Goal: Task Accomplishment & Management: Complete application form

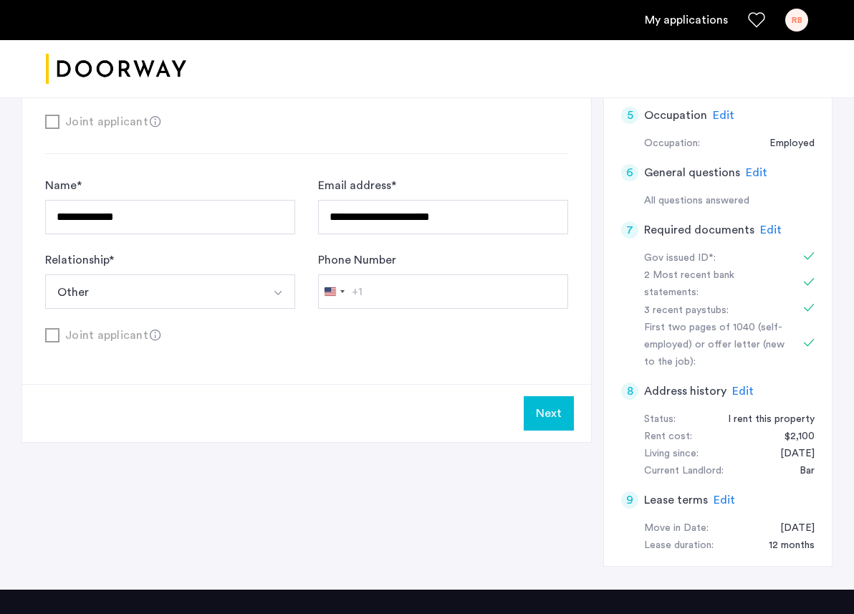
scroll to position [488, 0]
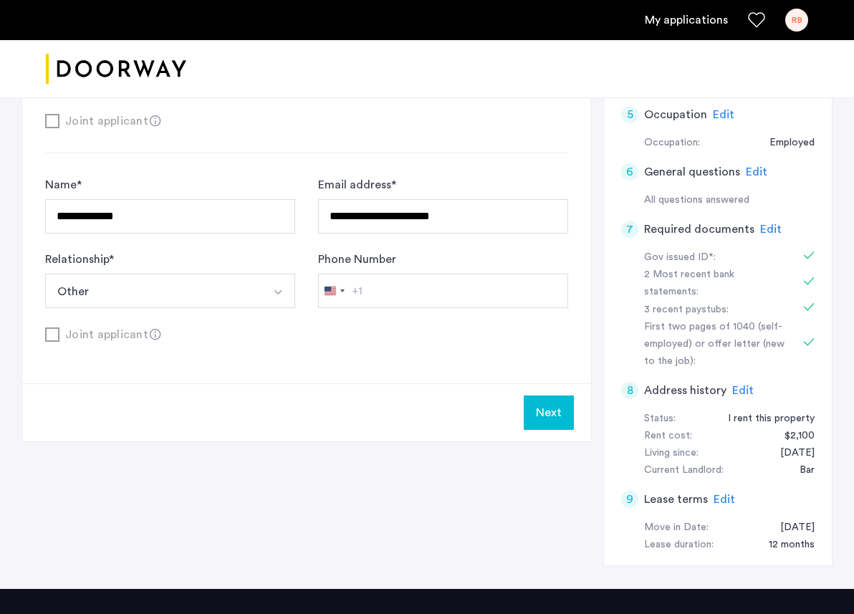
click at [539, 414] on button "Next" at bounding box center [549, 413] width 50 height 34
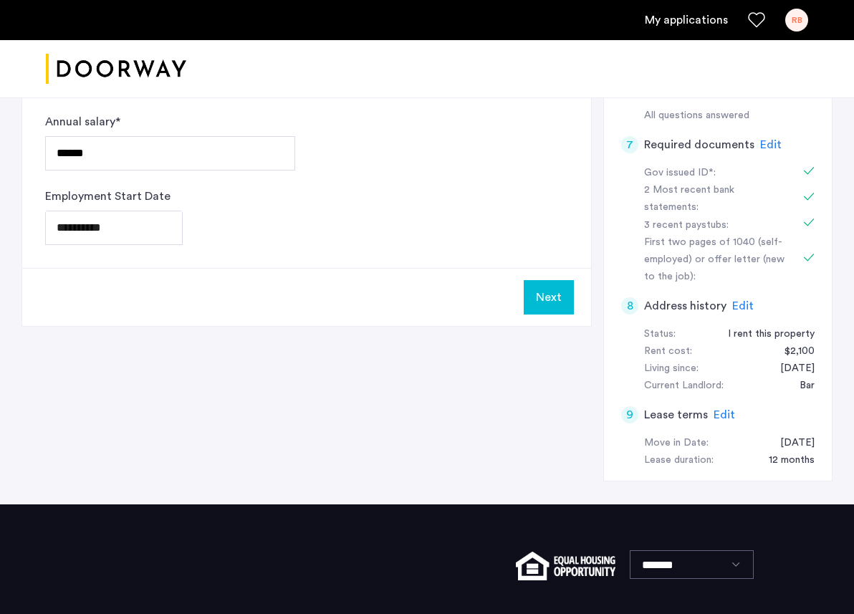
scroll to position [617, 0]
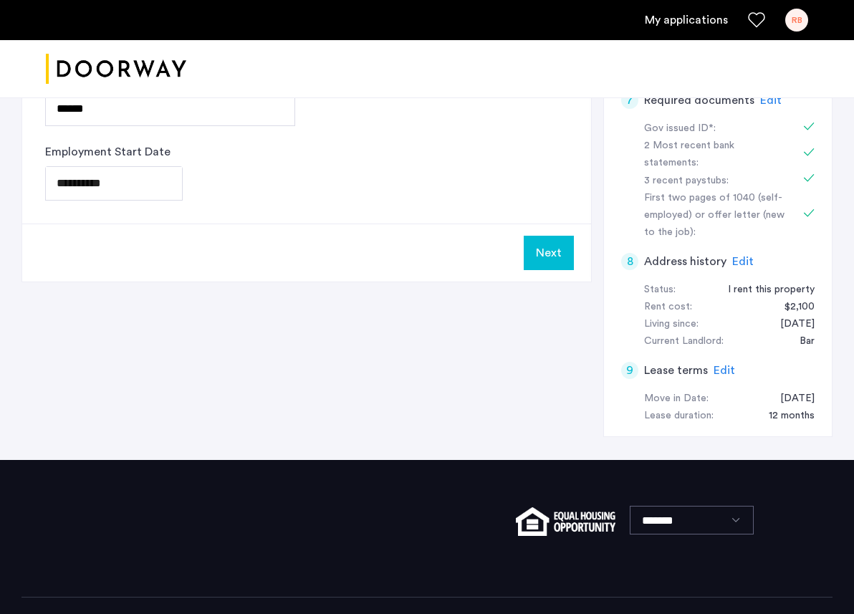
click at [534, 246] on button "Next" at bounding box center [549, 253] width 50 height 34
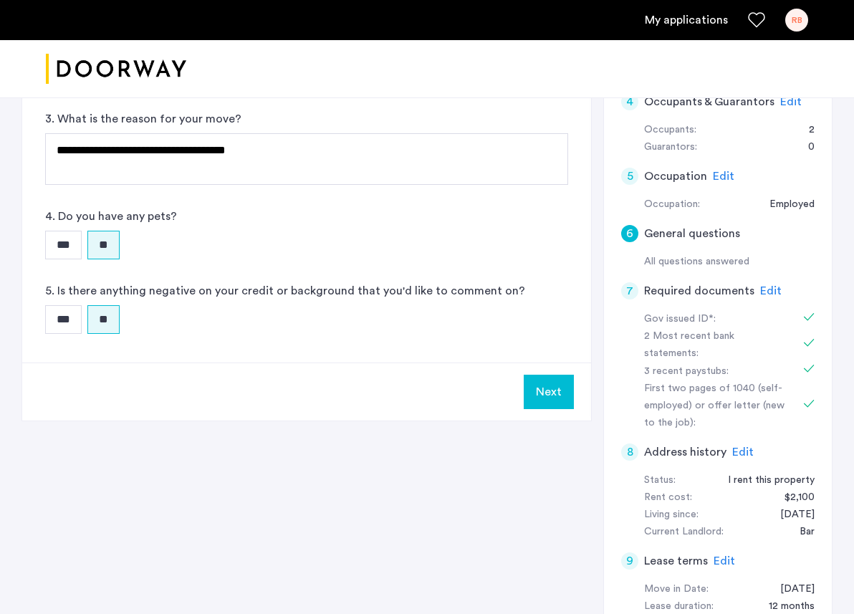
scroll to position [426, 0]
click at [551, 386] on button "Next" at bounding box center [549, 393] width 50 height 34
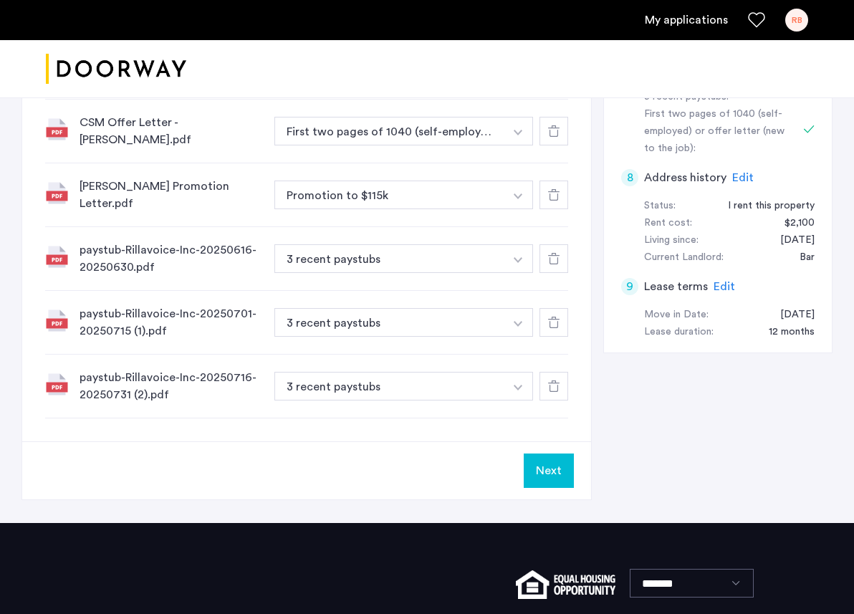
scroll to position [801, 0]
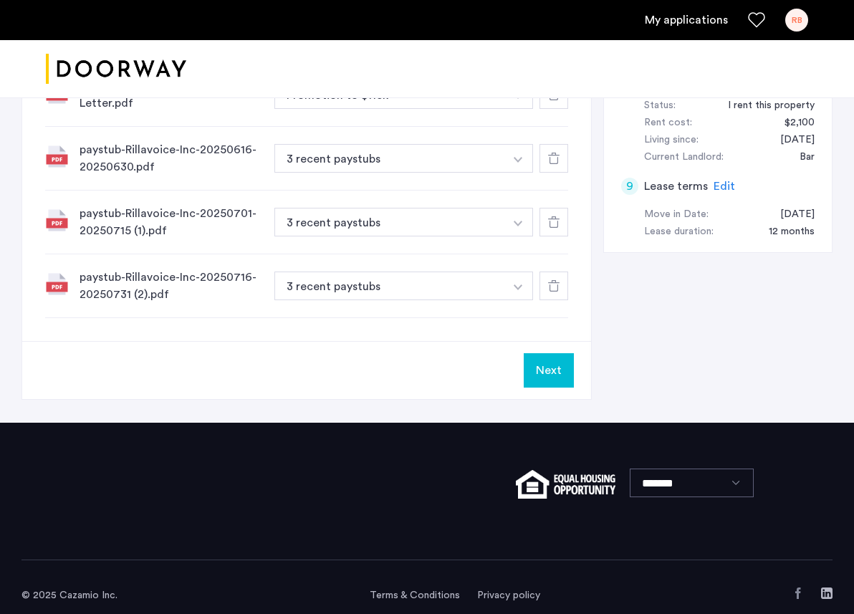
click at [553, 356] on button "Next" at bounding box center [549, 370] width 50 height 34
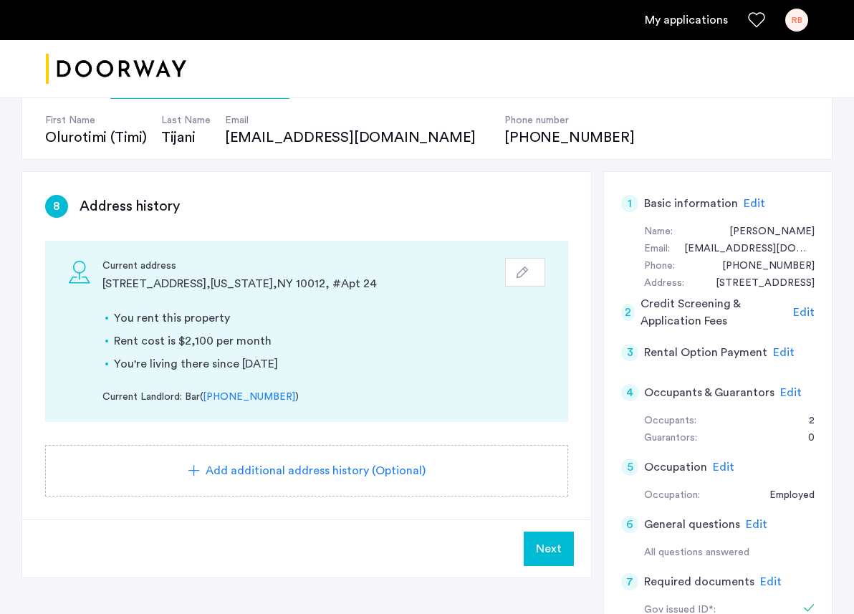
scroll to position [220, 0]
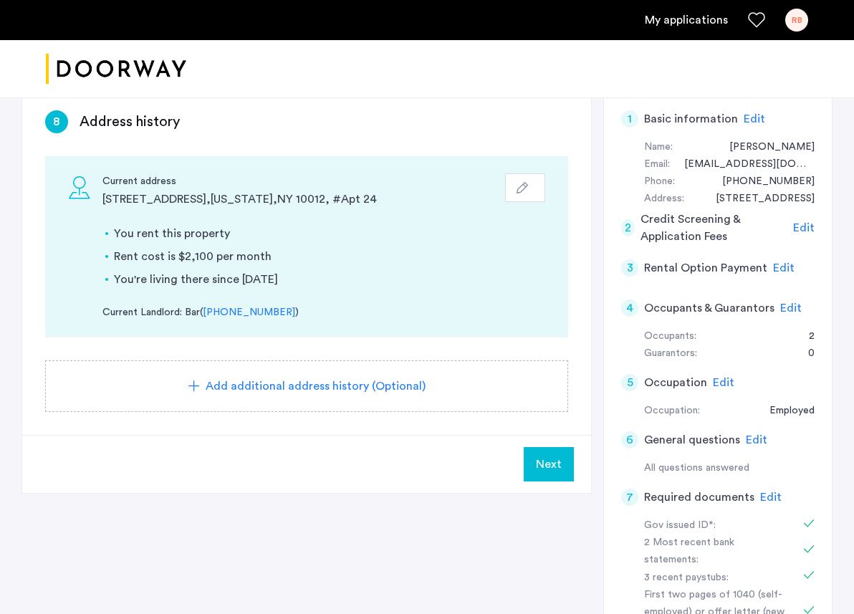
click at [548, 465] on span "Next" at bounding box center [549, 464] width 26 height 17
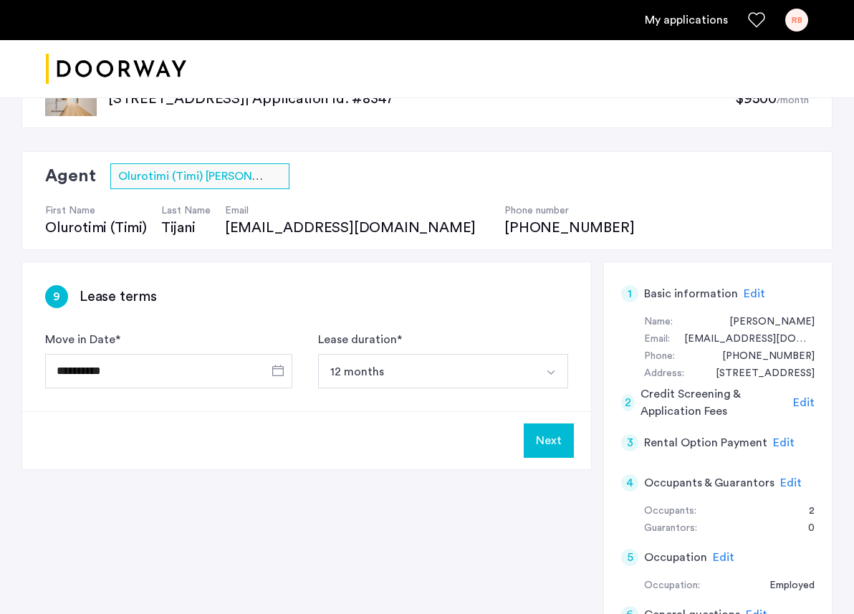
scroll to position [47, 0]
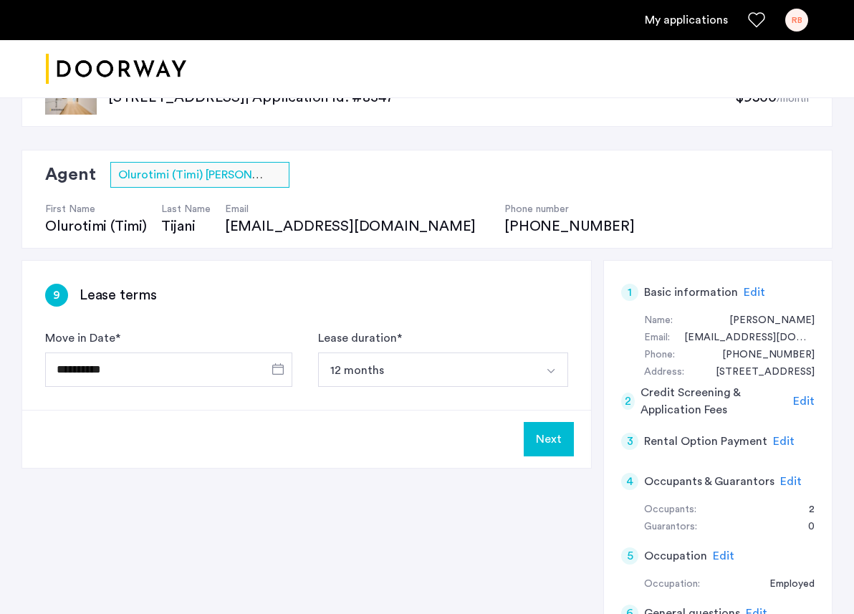
click at [534, 444] on button "Next" at bounding box center [549, 439] width 50 height 34
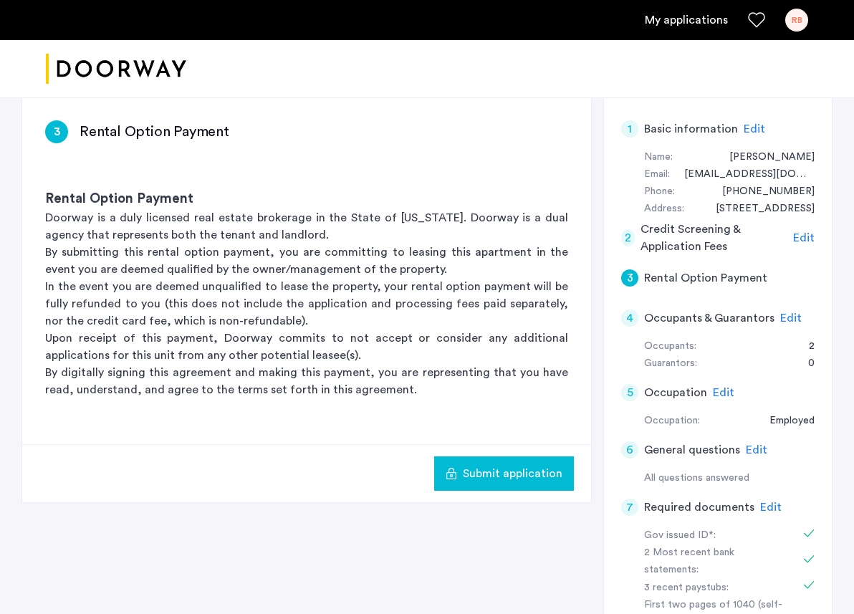
scroll to position [205, 0]
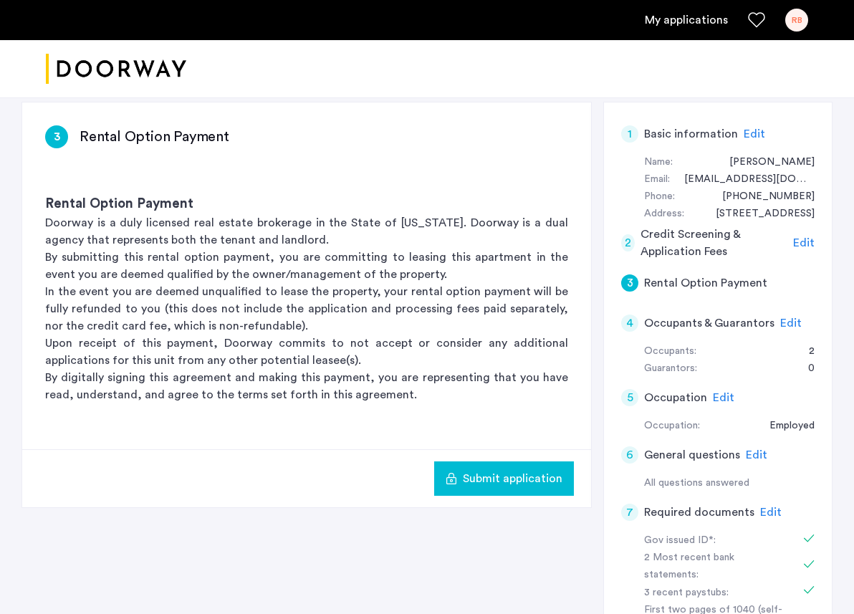
click at [502, 489] on button "Submit application" at bounding box center [504, 479] width 140 height 34
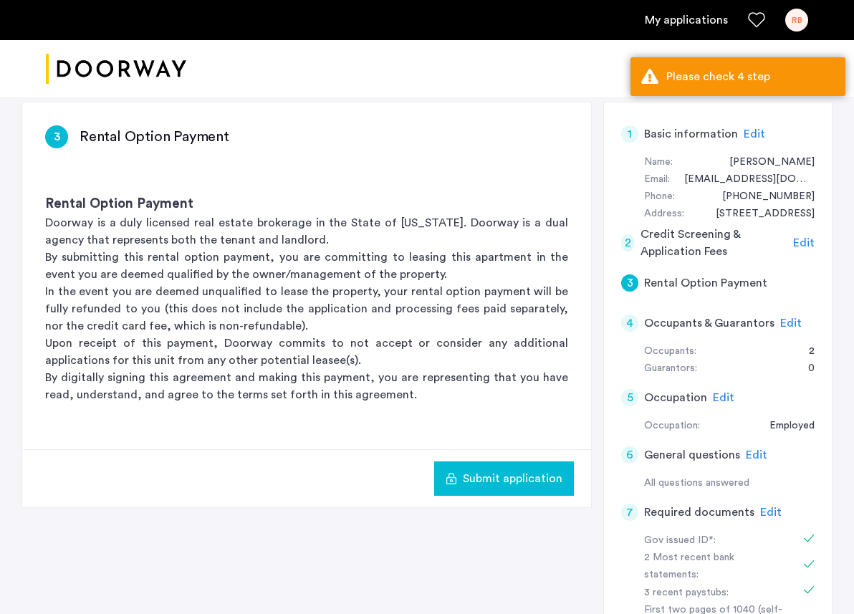
click at [784, 320] on span "Edit" at bounding box center [792, 323] width 22 height 11
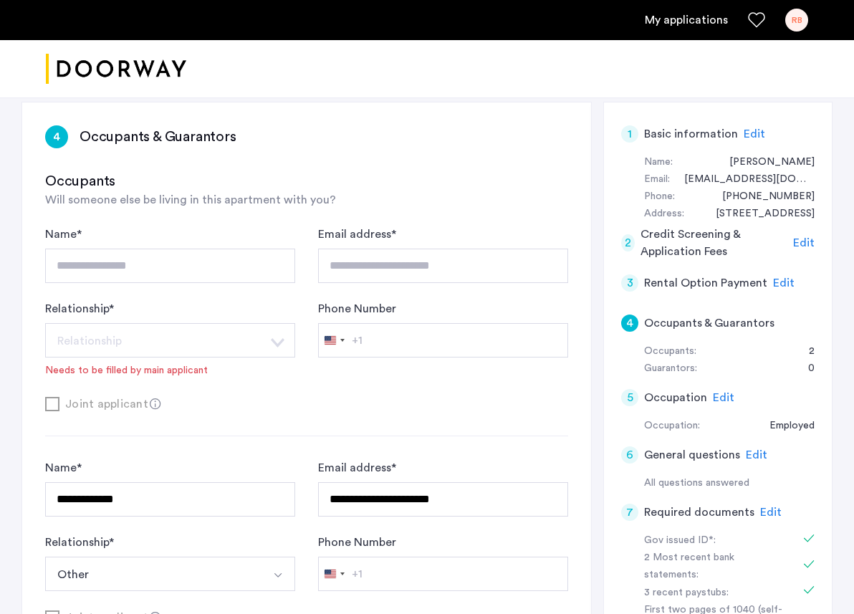
click at [780, 284] on span "Edit" at bounding box center [784, 282] width 22 height 11
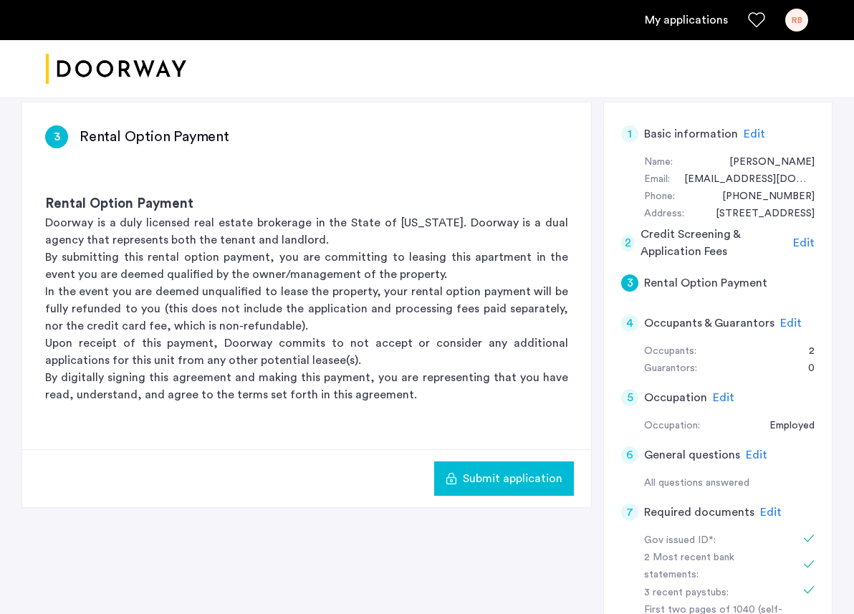
click at [787, 318] on span "Edit" at bounding box center [792, 323] width 22 height 11
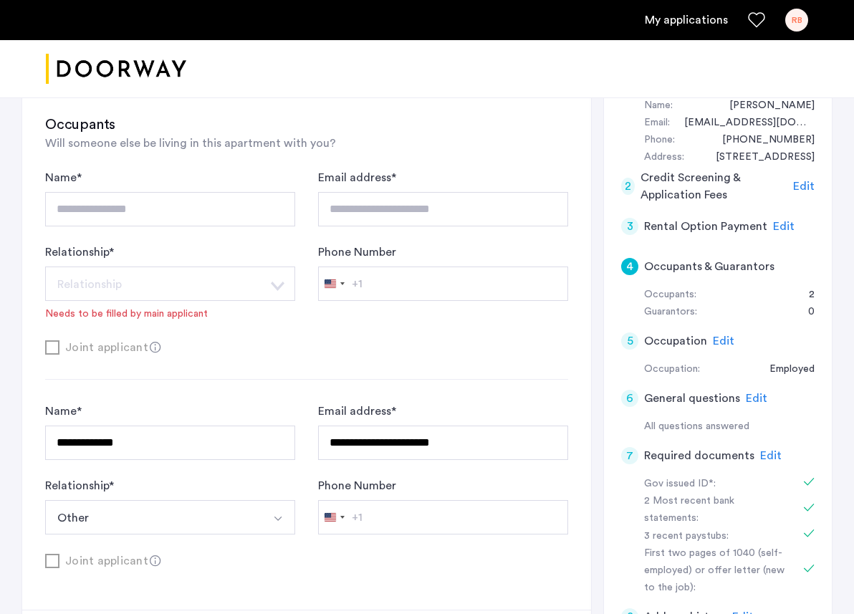
scroll to position [263, 0]
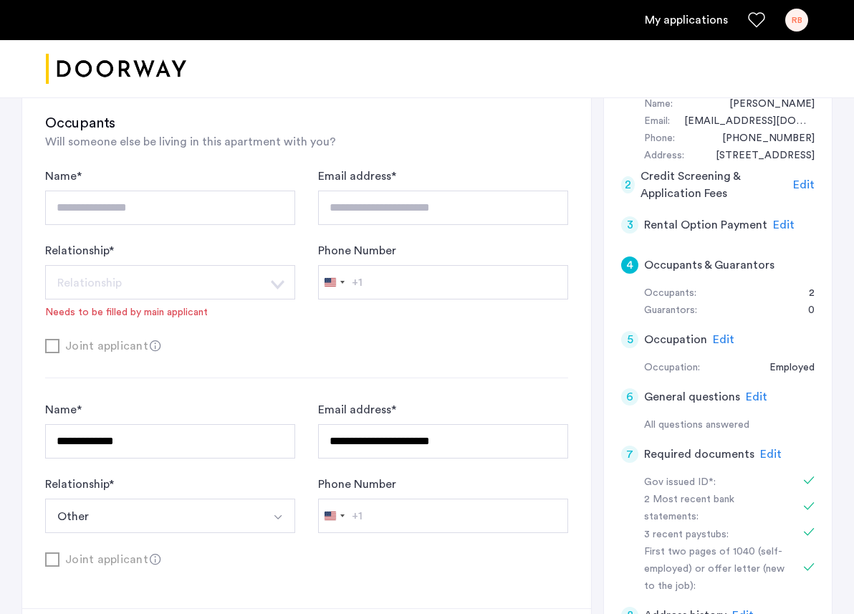
click at [56, 347] on div "Joint applicant" at bounding box center [306, 346] width 523 height 18
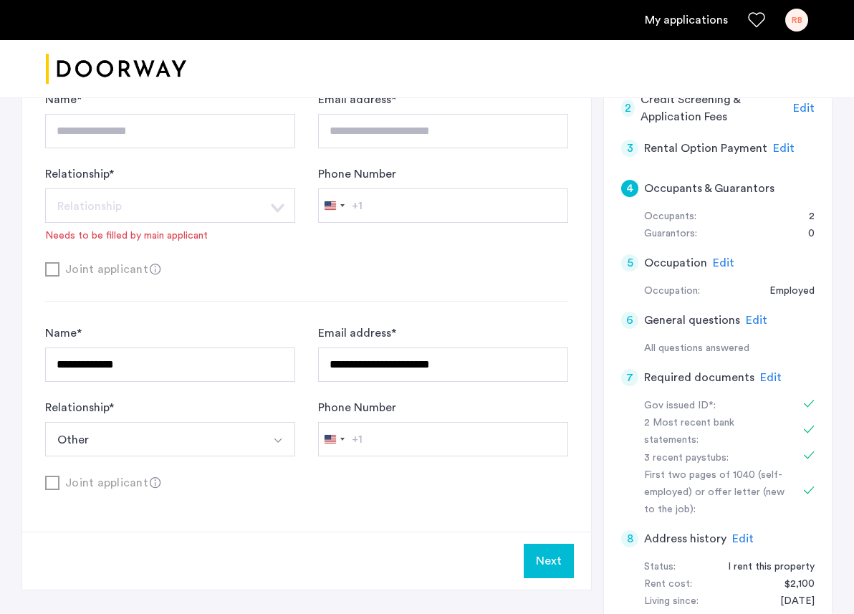
scroll to position [330, 0]
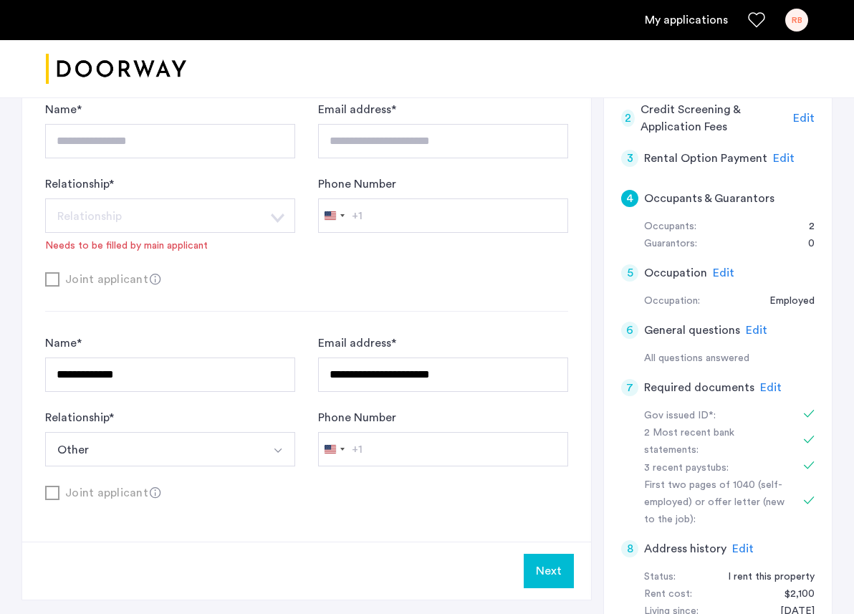
click at [287, 295] on div "**********" at bounding box center [306, 274] width 523 height 455
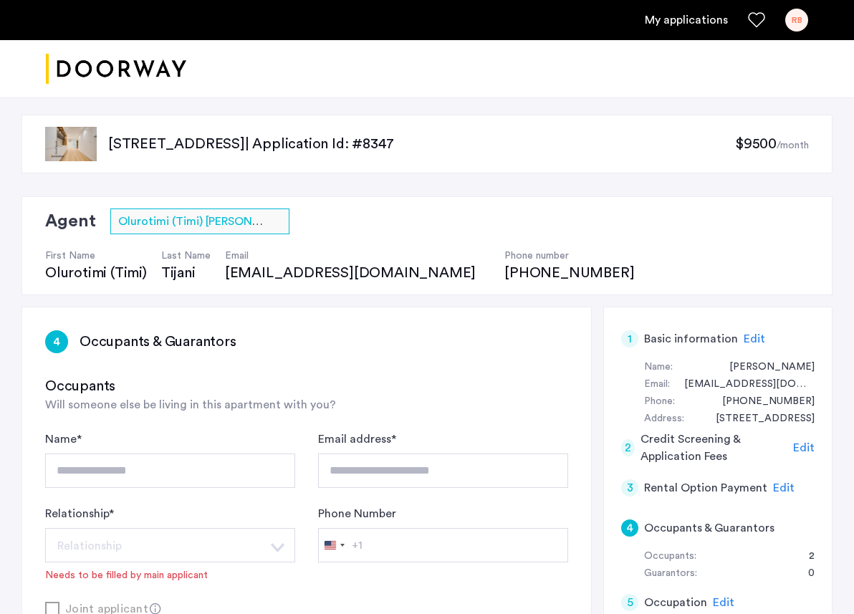
click at [791, 20] on div "RB" at bounding box center [797, 20] width 23 height 23
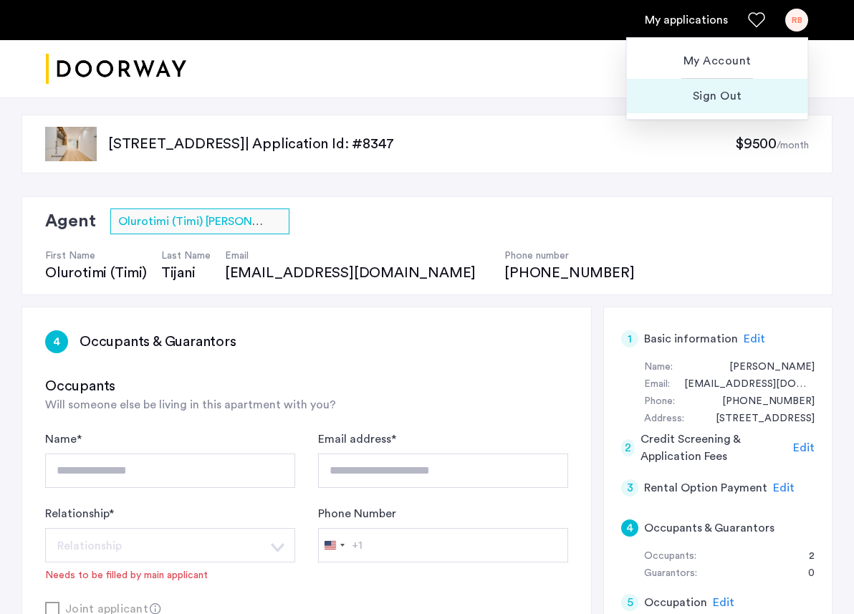
click at [701, 90] on span "Sign Out" at bounding box center [718, 95] width 158 height 17
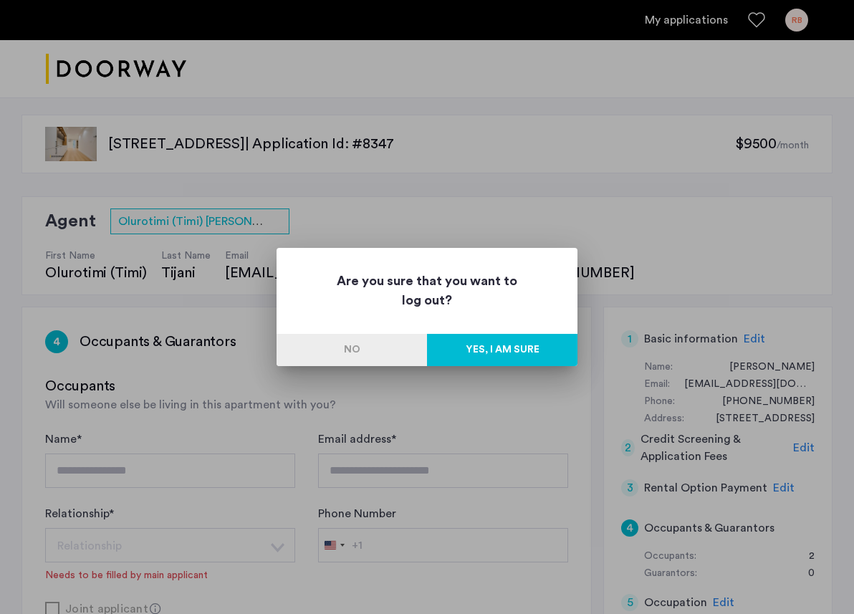
click at [495, 356] on button "Yes, I am sure" at bounding box center [502, 350] width 151 height 32
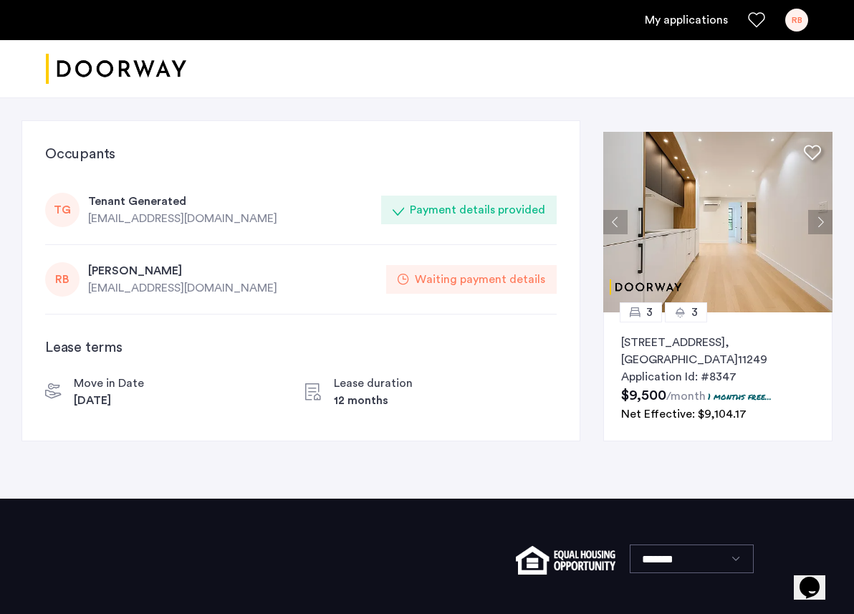
click at [111, 285] on div "[EMAIL_ADDRESS][DOMAIN_NAME]" at bounding box center [233, 288] width 290 height 17
click at [424, 275] on div "Waiting payment details" at bounding box center [480, 279] width 130 height 17
click at [467, 282] on div "Waiting payment details" at bounding box center [480, 279] width 130 height 17
click at [695, 371] on span "Application Id: #8347" at bounding box center [679, 376] width 115 height 11
click at [452, 285] on div "Waiting payment details" at bounding box center [480, 279] width 130 height 17
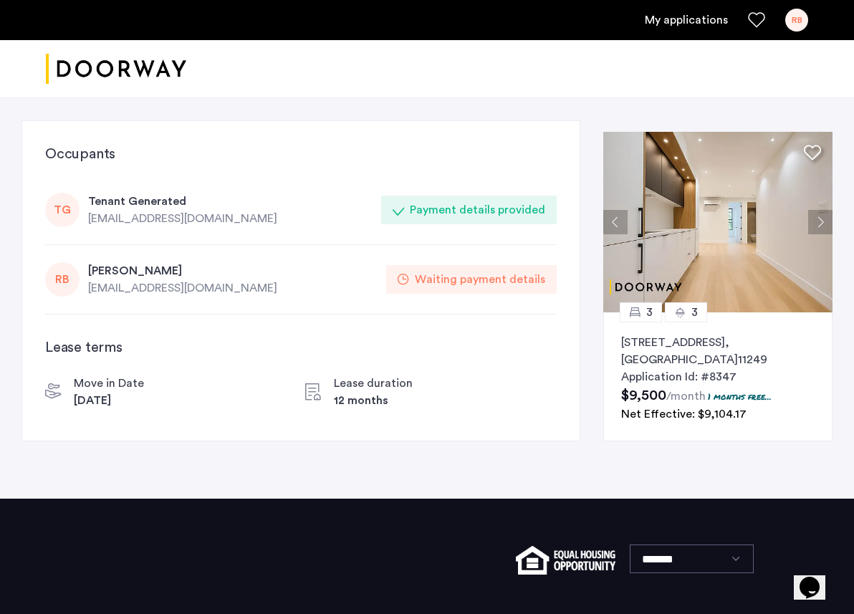
click at [124, 270] on div "[PERSON_NAME]" at bounding box center [233, 270] width 290 height 17
click at [434, 277] on div "Waiting payment details" at bounding box center [480, 279] width 130 height 17
click at [128, 271] on div "[PERSON_NAME]" at bounding box center [233, 270] width 290 height 17
click at [75, 276] on div "RB" at bounding box center [62, 279] width 34 height 34
click at [116, 271] on div "[PERSON_NAME]" at bounding box center [233, 270] width 290 height 17
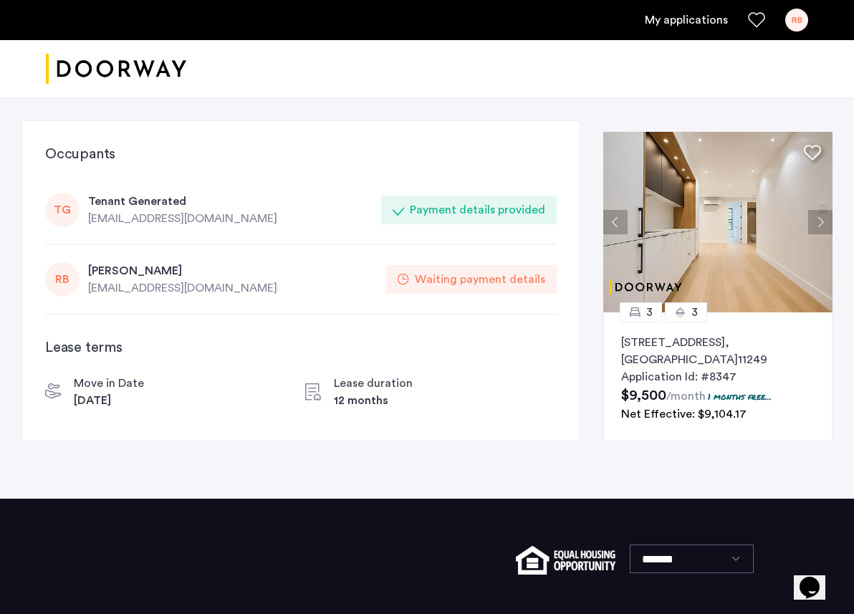
click at [442, 281] on div "Waiting payment details" at bounding box center [480, 279] width 130 height 17
click at [726, 230] on img at bounding box center [718, 222] width 229 height 181
click at [119, 273] on div "[PERSON_NAME]" at bounding box center [233, 270] width 290 height 17
click at [449, 279] on div "Waiting payment details" at bounding box center [480, 279] width 130 height 17
click at [363, 385] on div "Lease duration" at bounding box center [373, 383] width 79 height 17
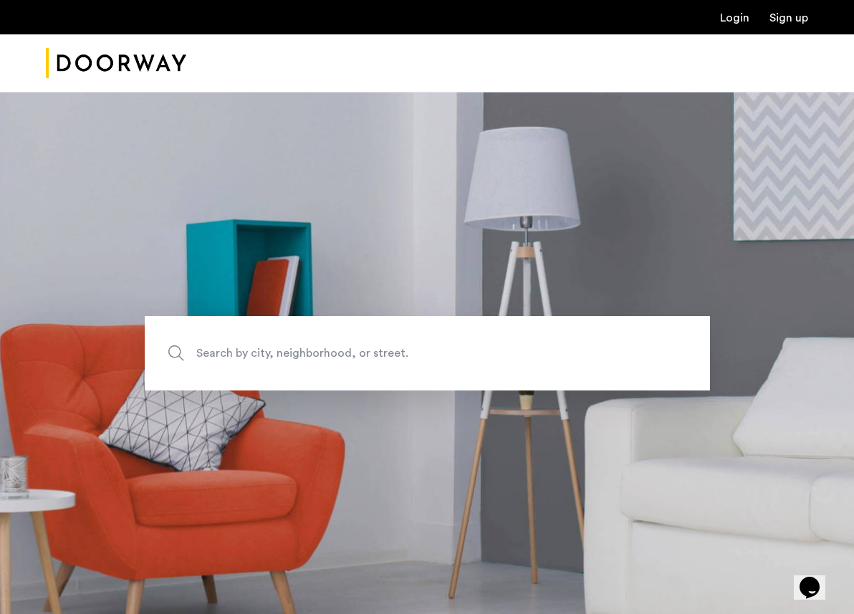
click at [734, 22] on link "Login" at bounding box center [734, 17] width 29 height 11
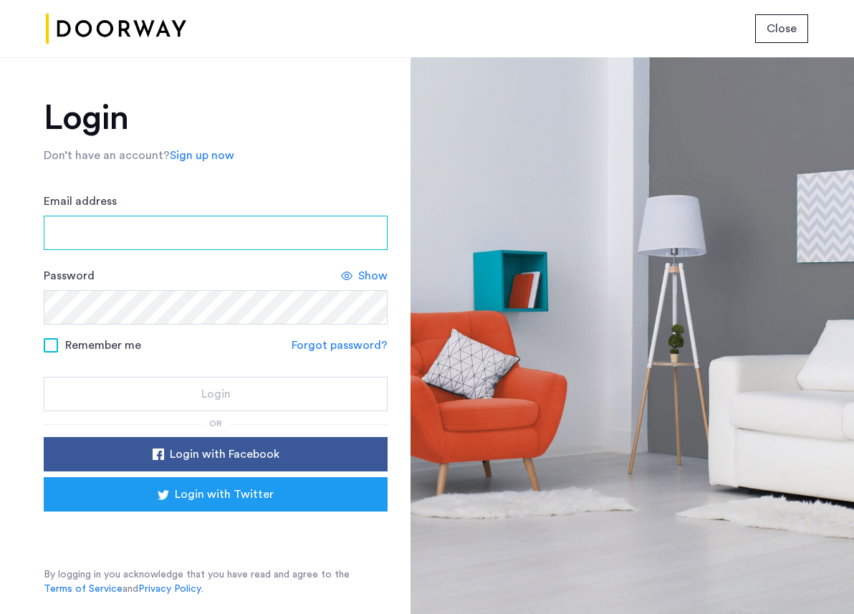
click at [163, 226] on input "Email address" at bounding box center [216, 233] width 344 height 34
click at [115, 229] on input "Email address" at bounding box center [216, 233] width 344 height 34
type input "*"
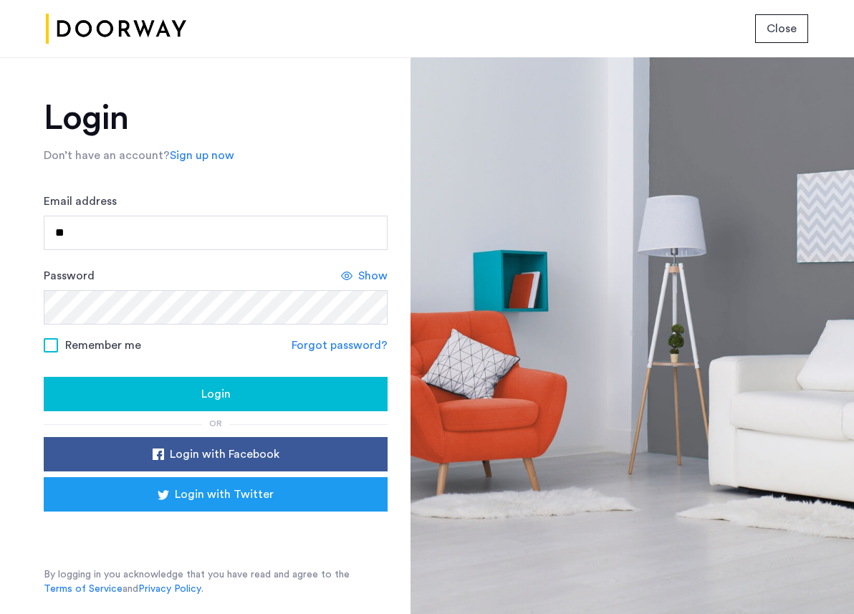
type input "**********"
click at [232, 400] on div "Login" at bounding box center [215, 394] width 321 height 17
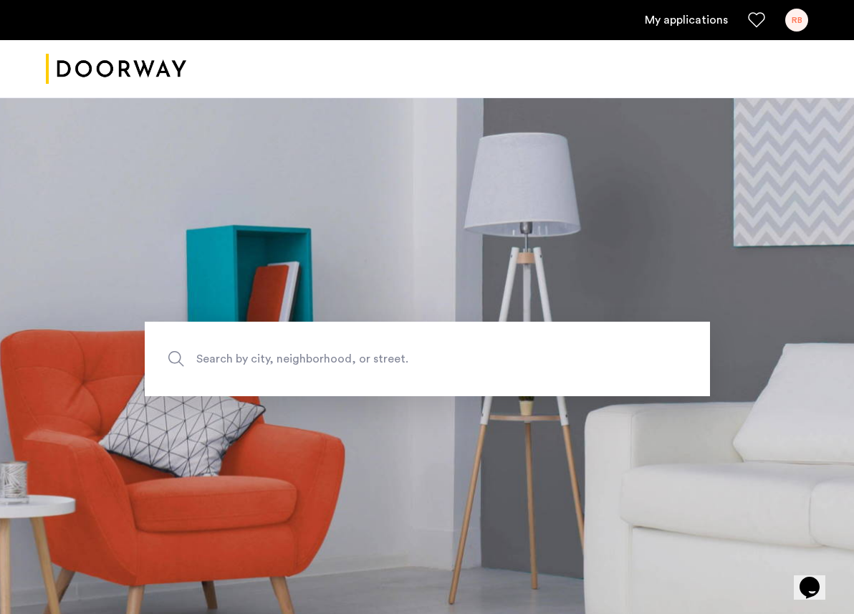
scroll to position [42, 0]
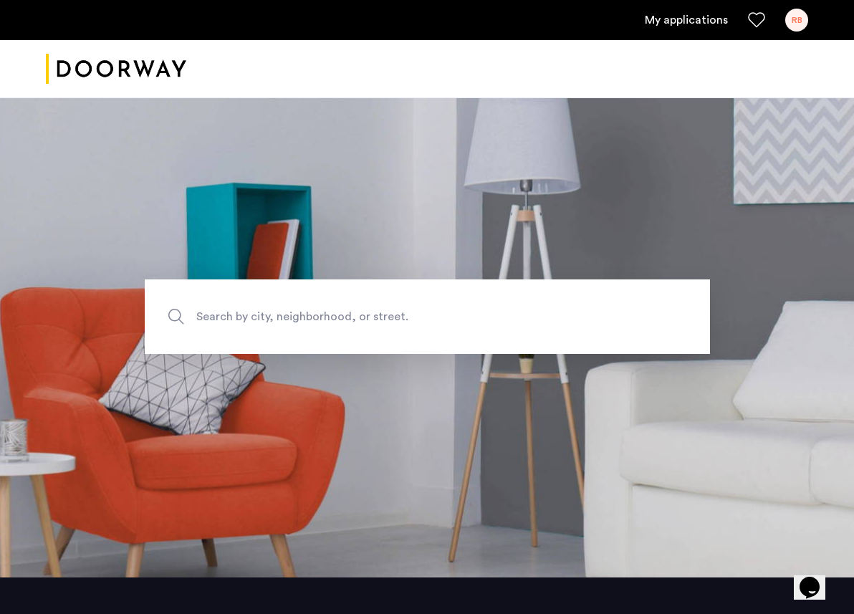
click at [674, 11] on ul "My applications RB" at bounding box center [427, 20] width 763 height 23
click at [674, 22] on link "My applications" at bounding box center [686, 19] width 83 height 17
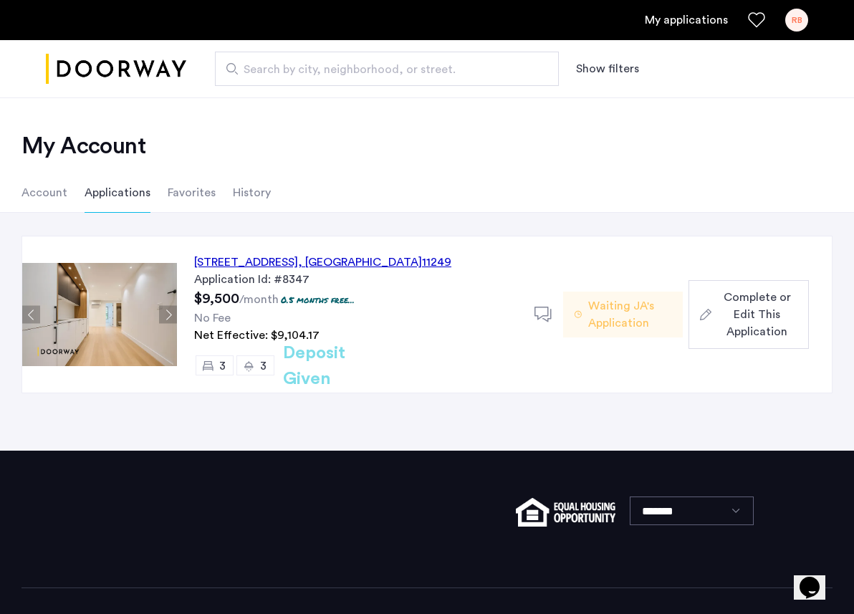
click at [748, 319] on span "Complete or Edit This Application" at bounding box center [758, 315] width 80 height 52
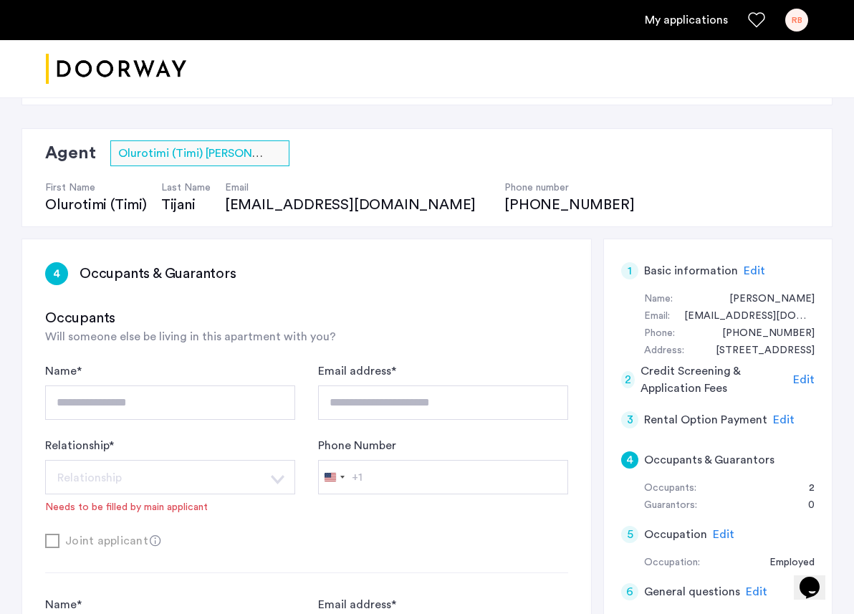
scroll to position [84, 0]
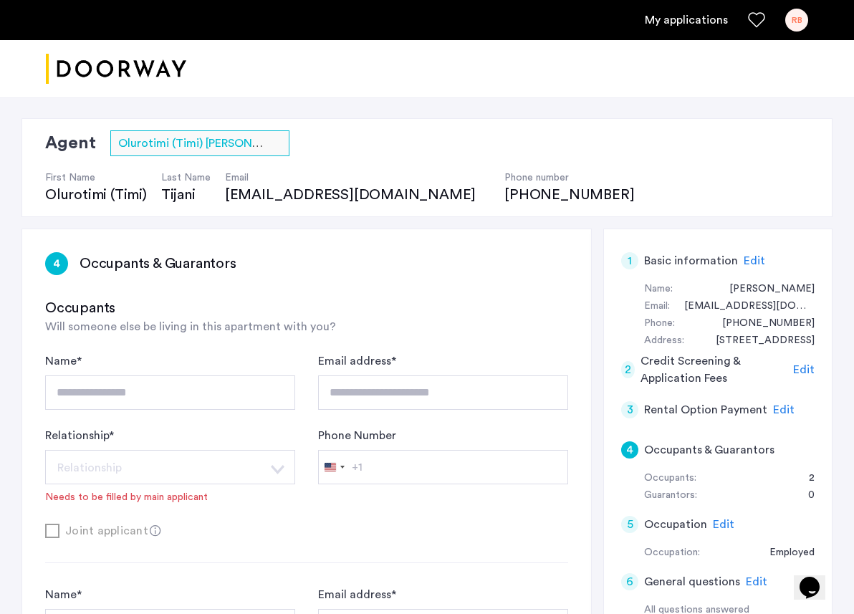
click at [305, 196] on div "timi@doorway.nyc" at bounding box center [357, 195] width 265 height 20
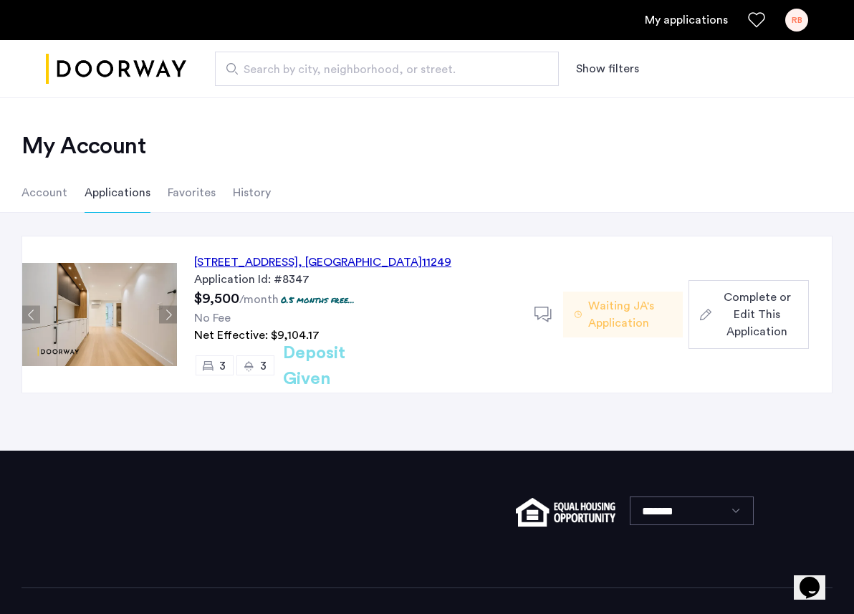
click at [619, 319] on span "Waiting JA's Application" at bounding box center [630, 314] width 83 height 34
click at [368, 365] on h2 "Deposit Given" at bounding box center [340, 367] width 114 height 52
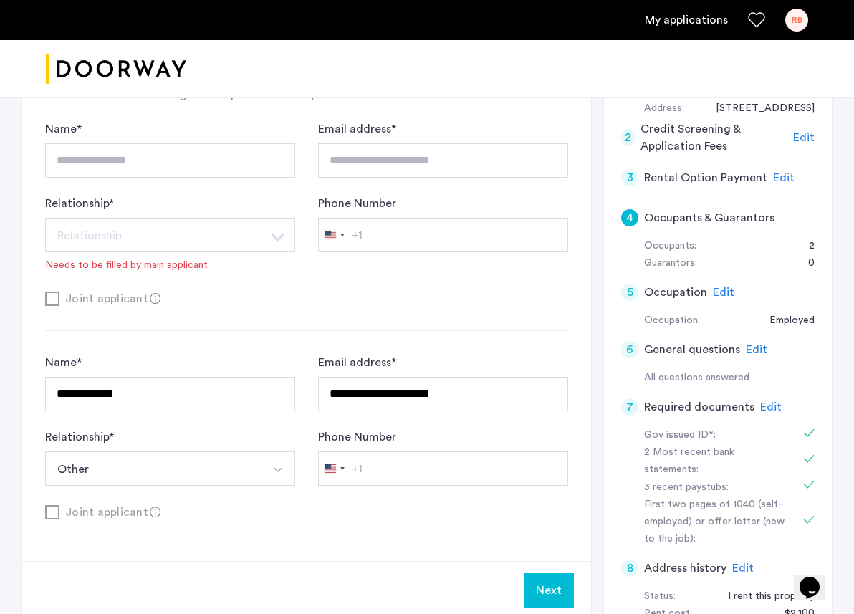
scroll to position [312, 0]
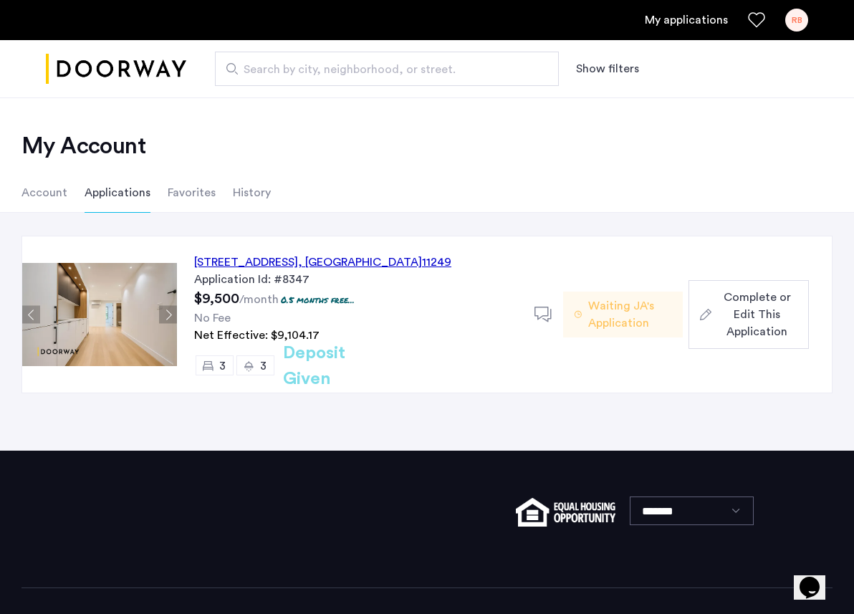
click at [343, 262] on div "[STREET_ADDRESS]" at bounding box center [322, 262] width 257 height 17
click at [618, 310] on span "Waiting JA's Application" at bounding box center [630, 314] width 83 height 34
